Goal: Information Seeking & Learning: Learn about a topic

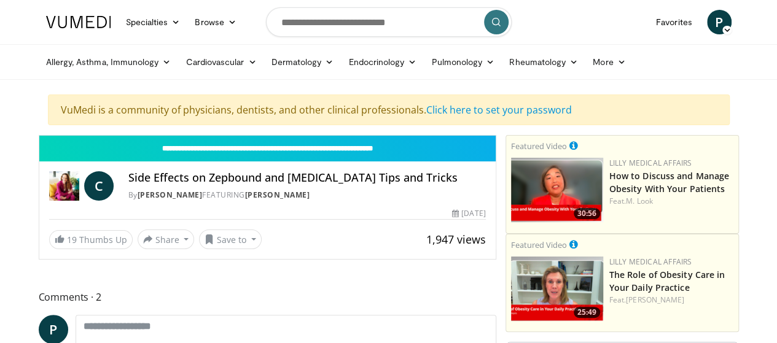
click at [326, 181] on h4 "Side Effects on Zepbound and [MEDICAL_DATA] Tips and Tricks" at bounding box center [307, 178] width 358 height 14
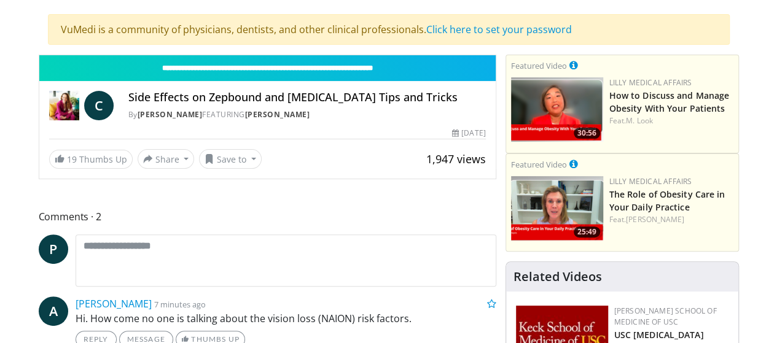
scroll to position [61, 0]
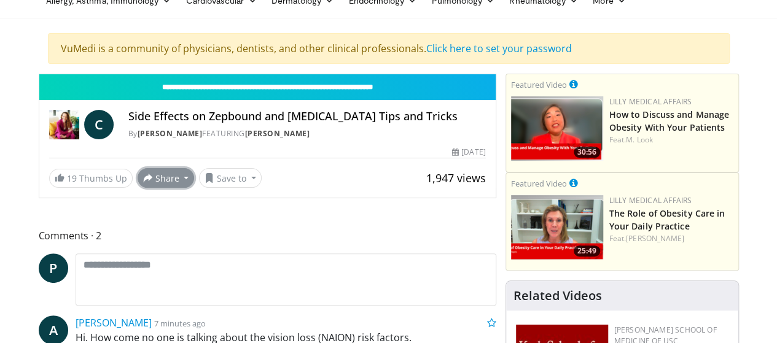
click at [138, 171] on button "Share" at bounding box center [166, 178] width 57 height 20
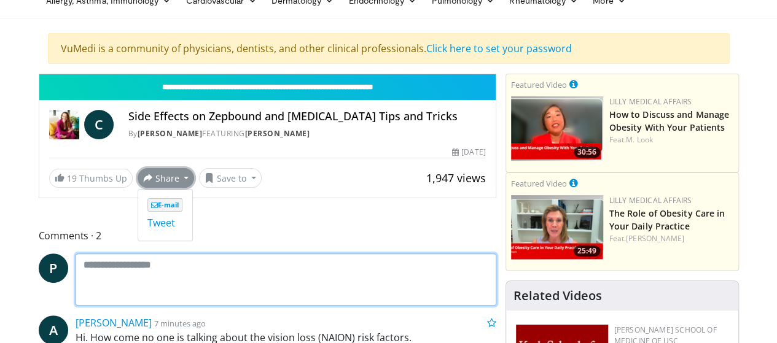
click at [383, 259] on textarea at bounding box center [286, 280] width 421 height 52
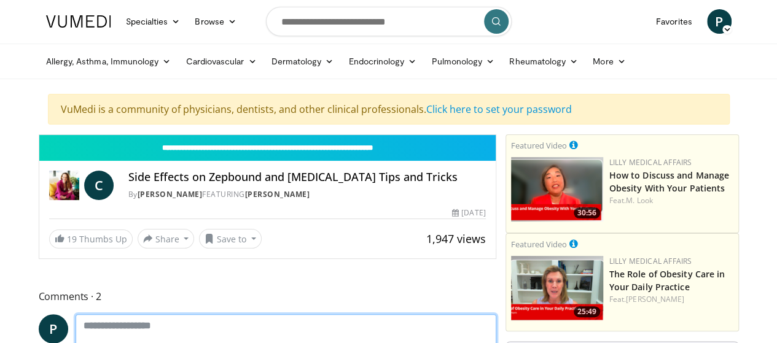
scroll to position [0, 0]
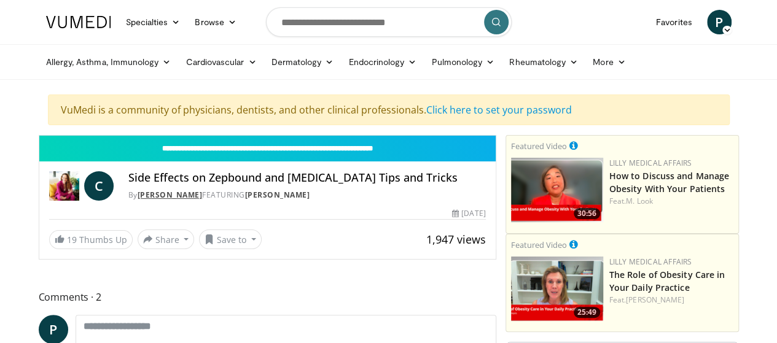
click at [166, 194] on link "Dr. Carolynn Francavilla" at bounding box center [170, 195] width 65 height 10
click at [488, 112] on link "Click here to set your password" at bounding box center [499, 110] width 146 height 14
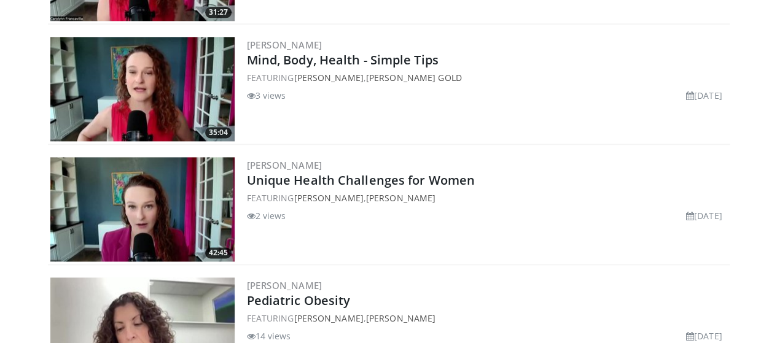
scroll to position [799, 0]
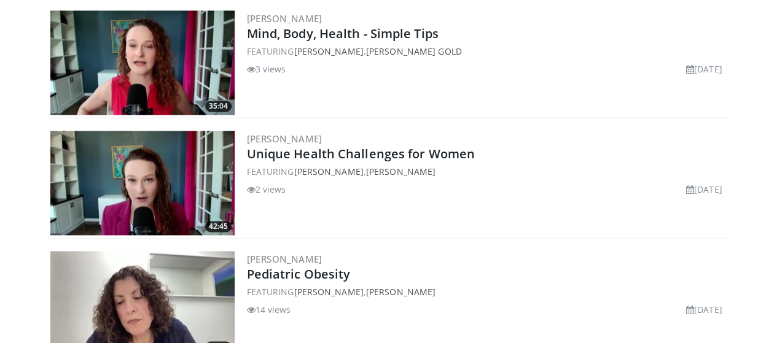
click at [66, 251] on img at bounding box center [142, 303] width 184 height 104
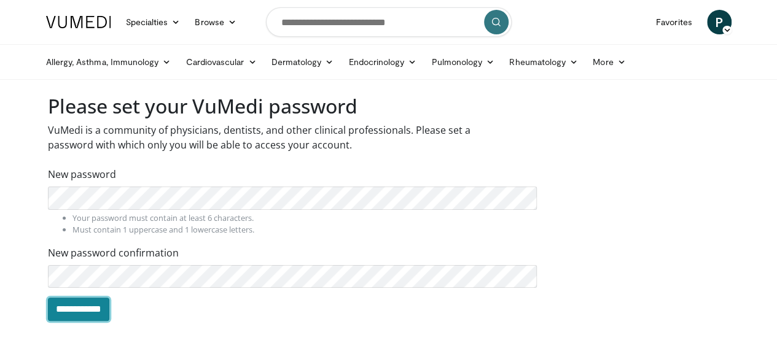
click at [50, 307] on input "**********" at bounding box center [78, 309] width 61 height 23
click at [49, 313] on input "**********" at bounding box center [78, 309] width 61 height 23
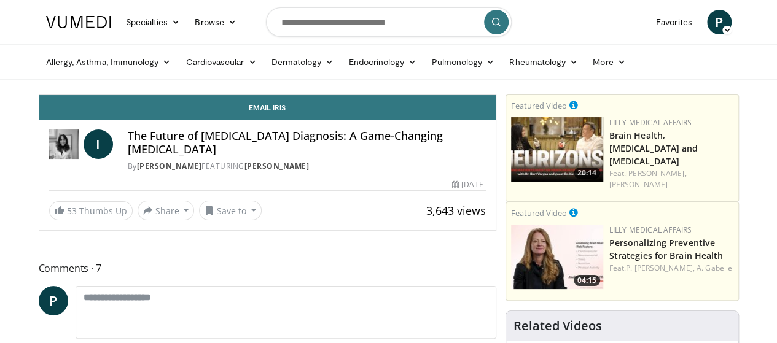
click at [732, 17] on span "P" at bounding box center [719, 22] width 25 height 25
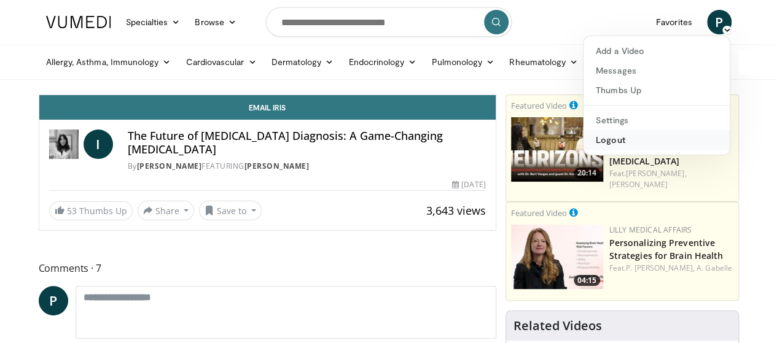
click at [689, 139] on link "Logout" at bounding box center [657, 140] width 146 height 20
